Goal: Task Accomplishment & Management: Use online tool/utility

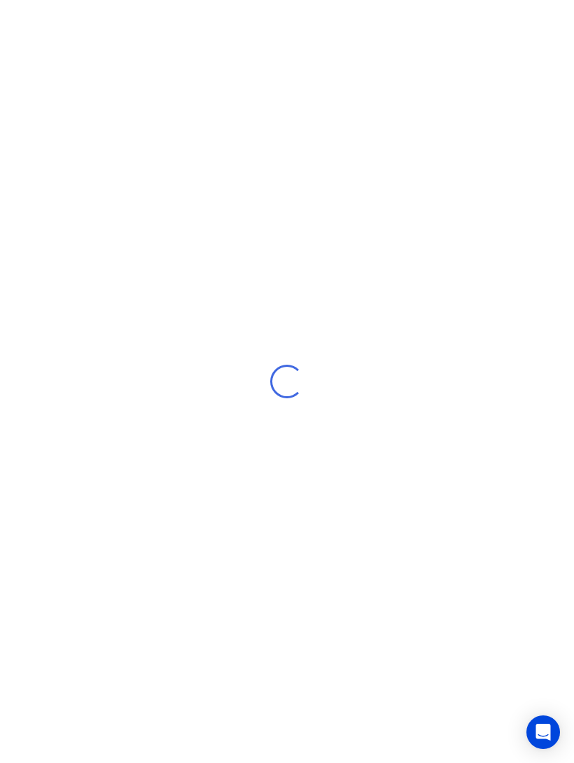
scroll to position [22, 0]
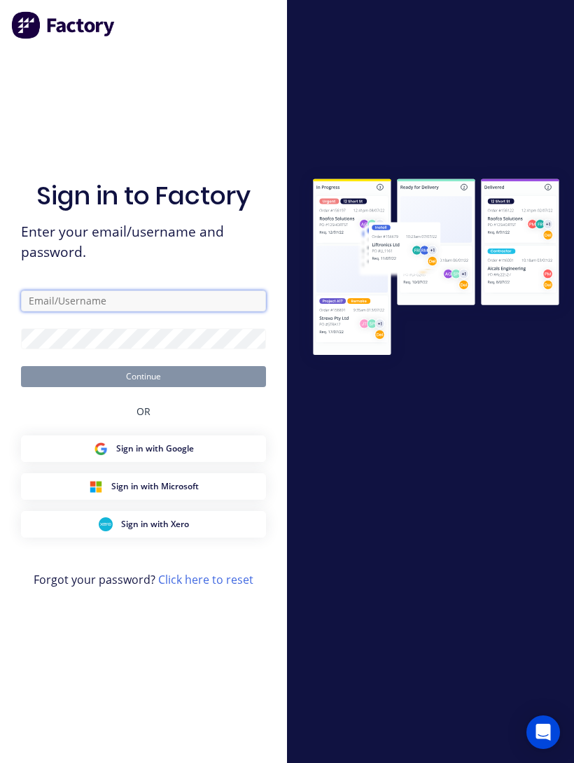
click at [59, 293] on input "text" at bounding box center [143, 301] width 245 height 21
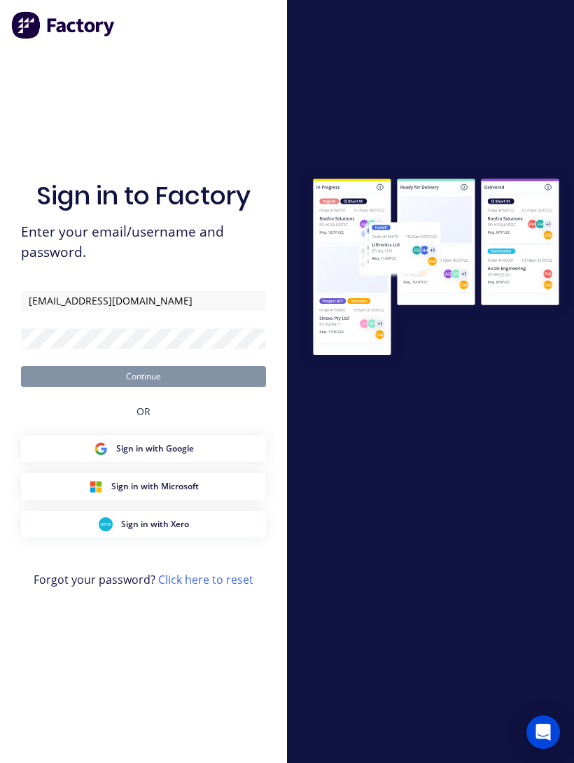
type input "[EMAIL_ADDRESS][DOMAIN_NAME]"
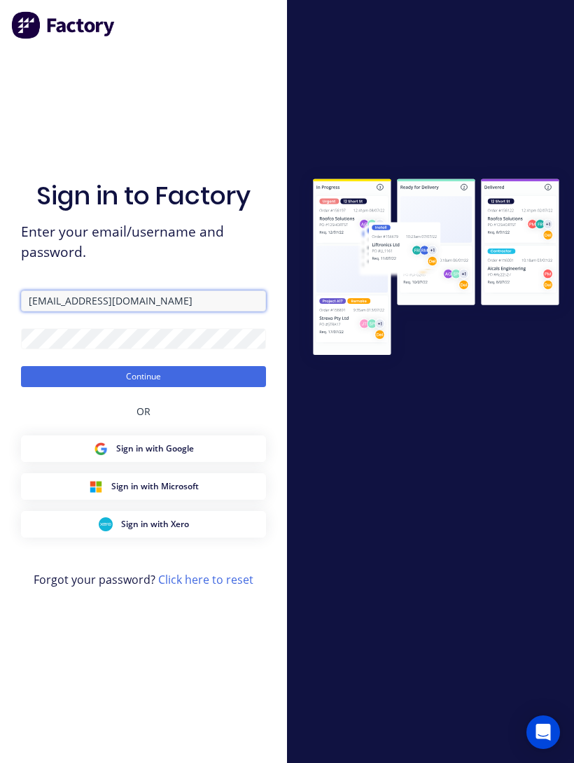
click at [144, 366] on button "Continue" at bounding box center [143, 376] width 245 height 21
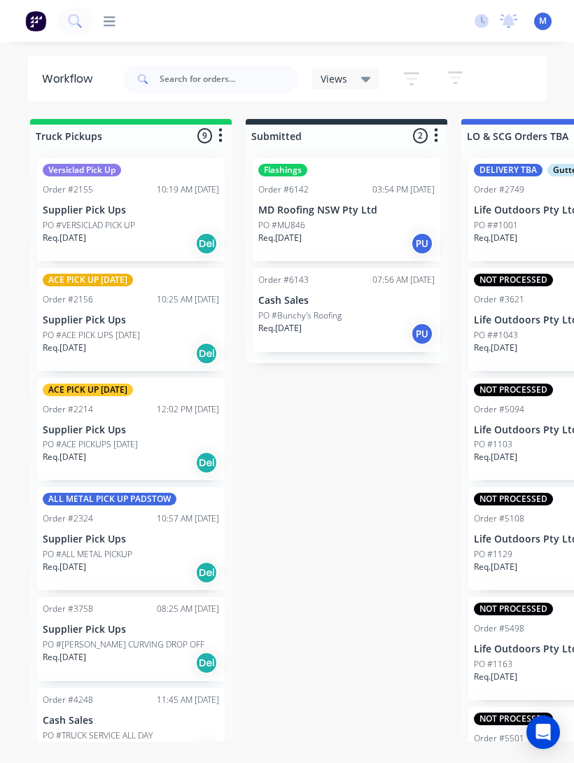
click at [106, 15] on icon at bounding box center [110, 21] width 12 height 13
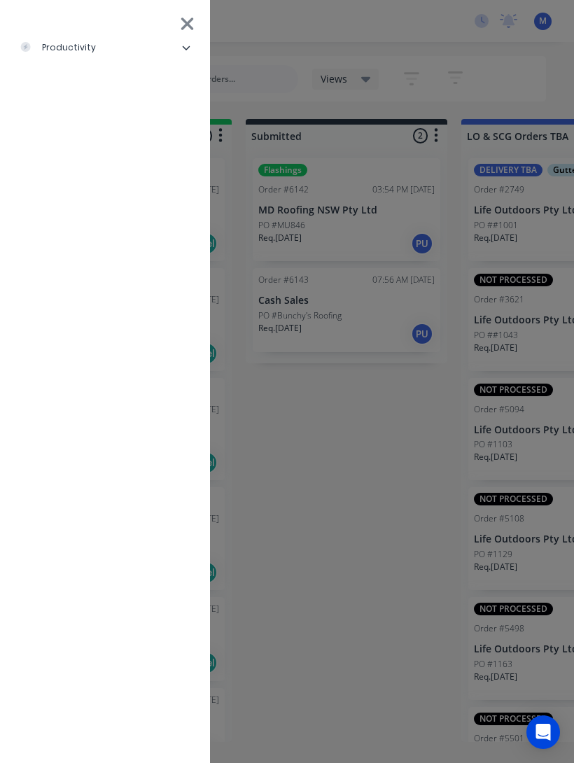
click at [67, 47] on div "productivity" at bounding box center [58, 47] width 76 height 13
click at [104, 150] on div "Delivery Scheduling" at bounding box center [86, 152] width 110 height 13
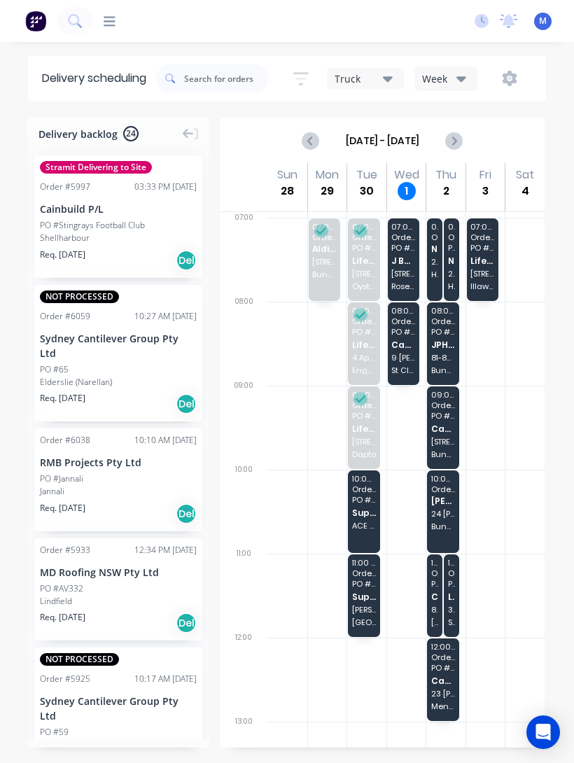
click at [405, 256] on span "J Build Construction Group Pty Ltd" at bounding box center [403, 260] width 24 height 9
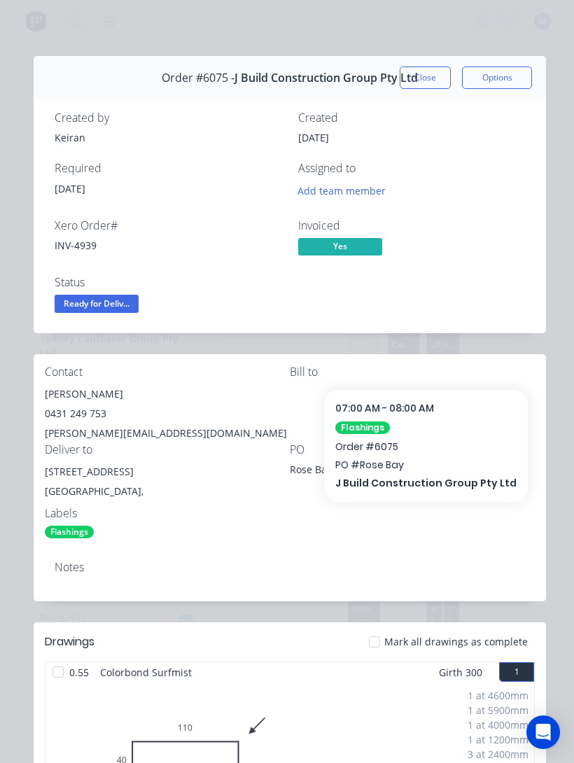
click at [414, 87] on button "Close" at bounding box center [425, 78] width 51 height 22
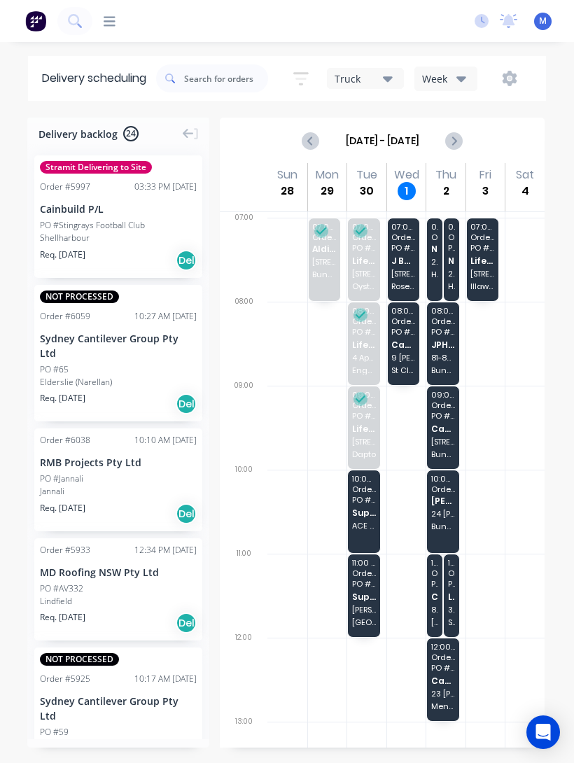
click at [408, 246] on div "07:00 - 08:00 Order # 6075 PO # Rose Bay J Build Construction Group Pty Ltd [ST…" at bounding box center [404, 259] width 32 height 83
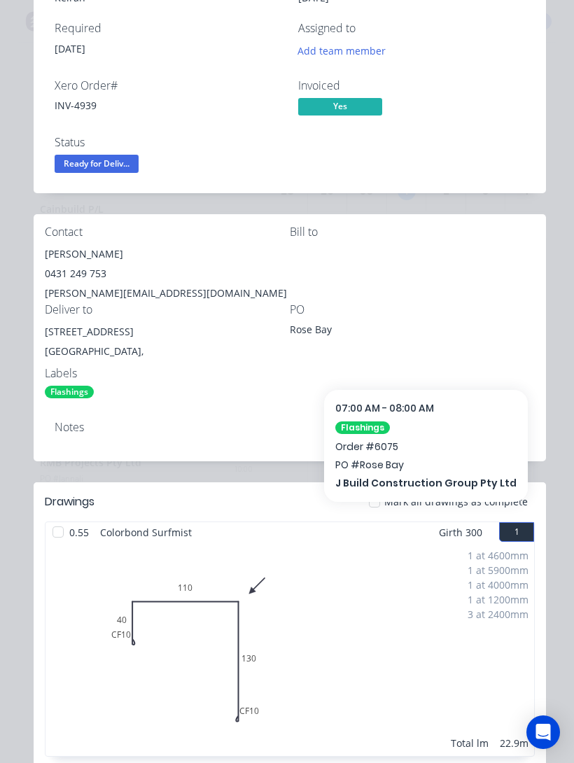
scroll to position [155, 0]
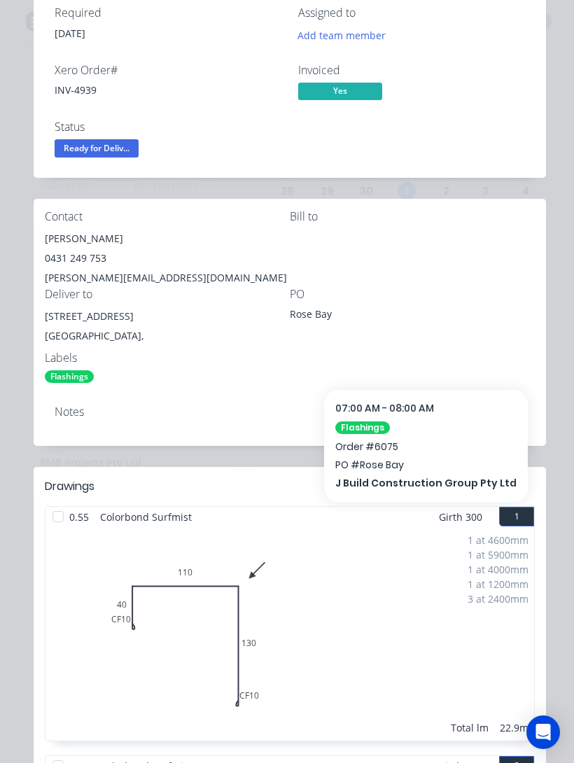
click at [59, 511] on div at bounding box center [58, 517] width 28 height 28
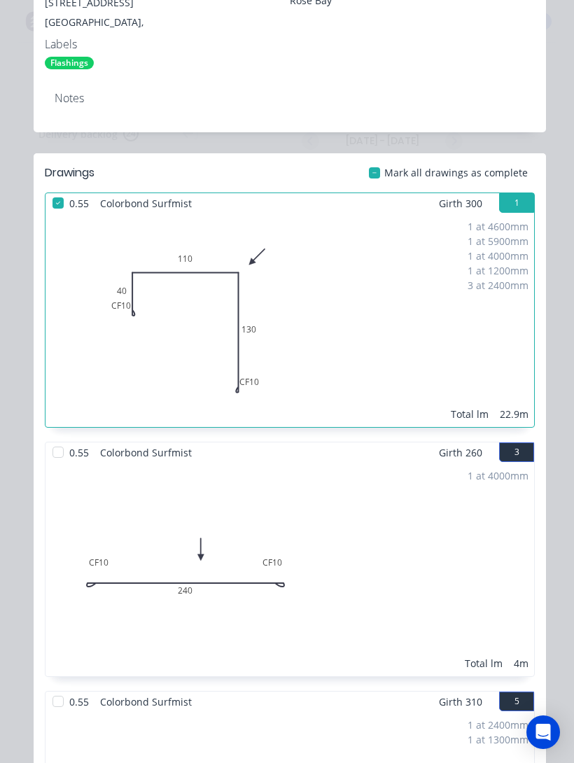
scroll to position [478, 0]
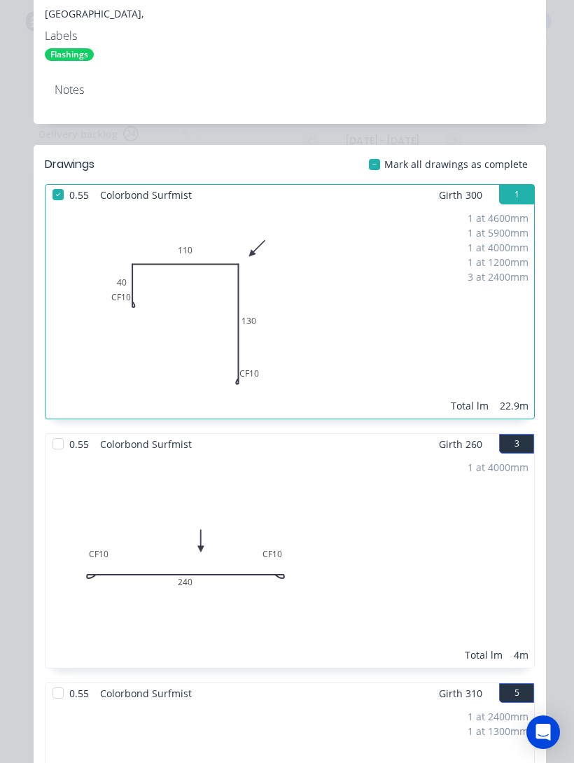
click at [57, 451] on div at bounding box center [58, 444] width 28 height 28
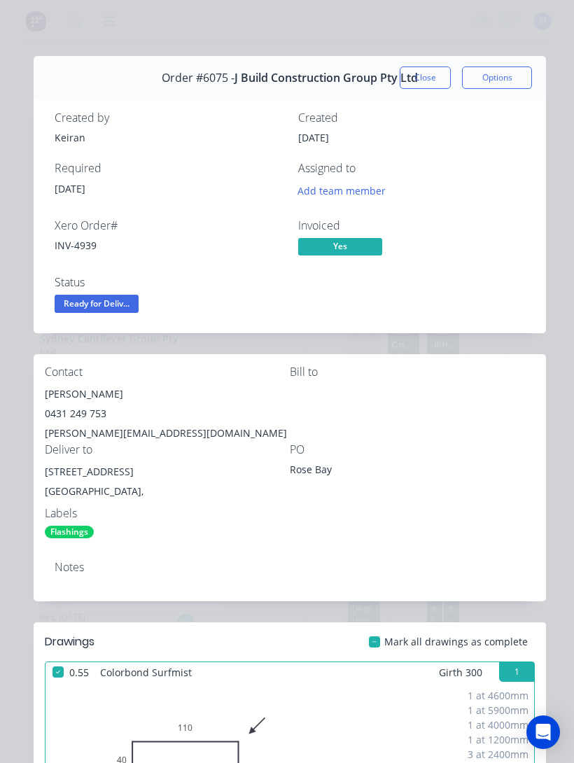
scroll to position [0, 0]
click at [113, 309] on span "Ready for Deliv..." at bounding box center [97, 304] width 84 height 18
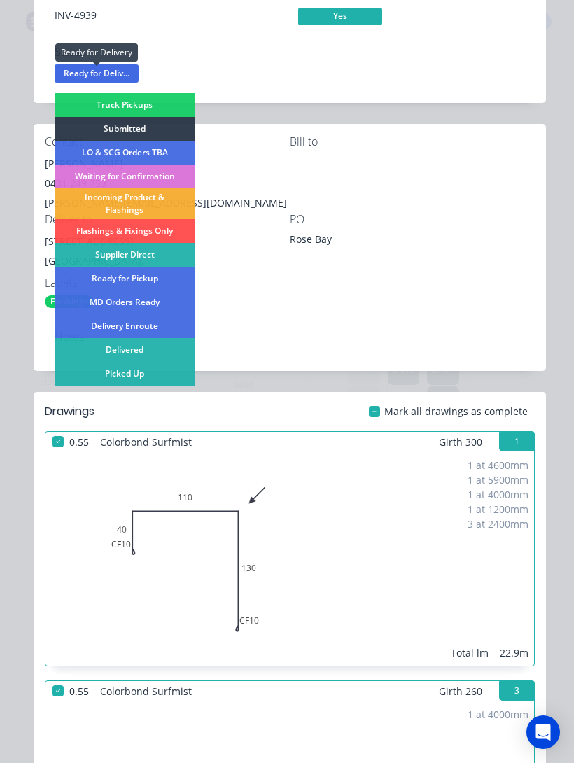
scroll to position [232, 0]
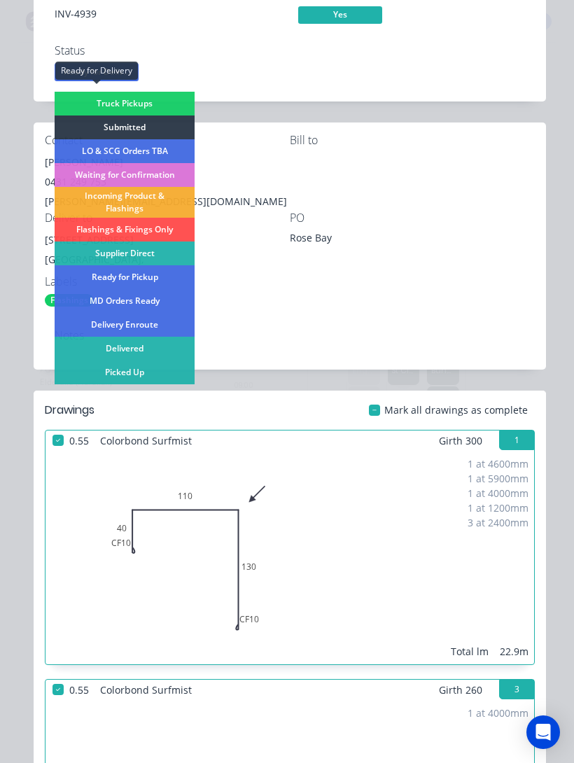
click at [139, 347] on div "Delivered" at bounding box center [125, 349] width 140 height 24
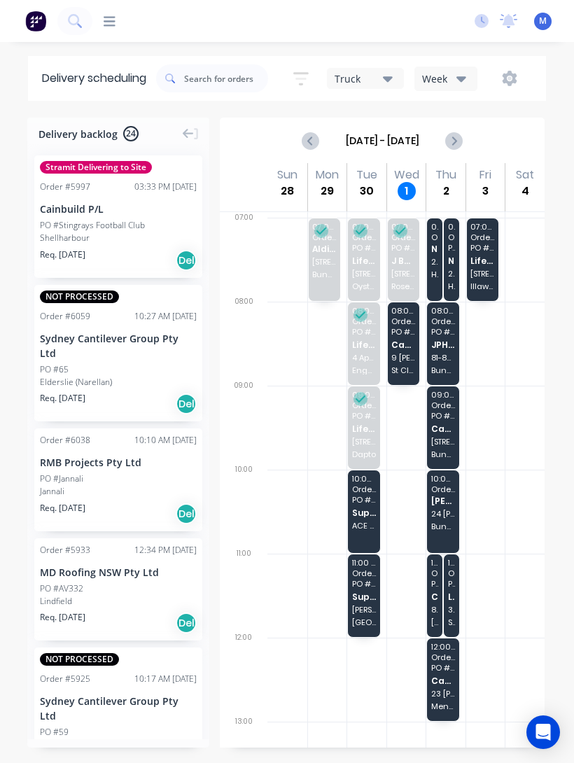
click at [405, 329] on div "08:00 - 09:00 Order # 6083 PO # WK Building Maintenance Cash Sales [STREET_ADDR…" at bounding box center [404, 344] width 32 height 83
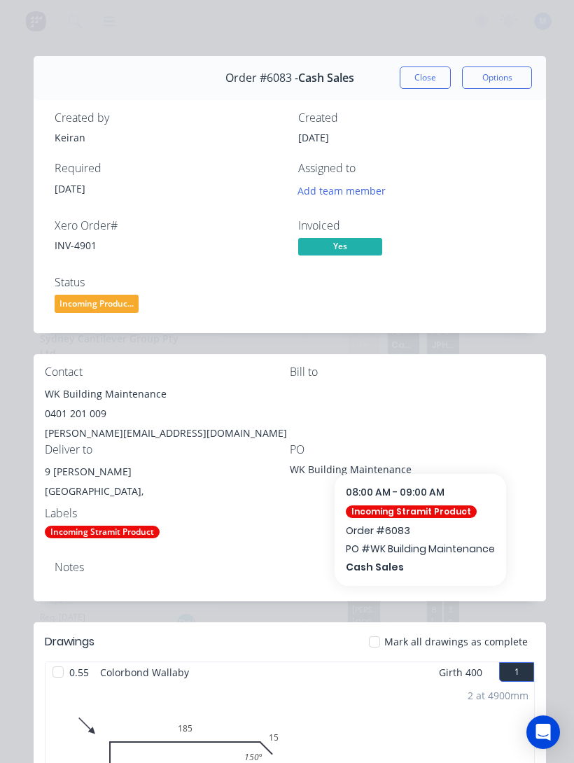
click at [431, 81] on button "Close" at bounding box center [425, 78] width 51 height 22
